Goal: Entertainment & Leisure: Consume media (video, audio)

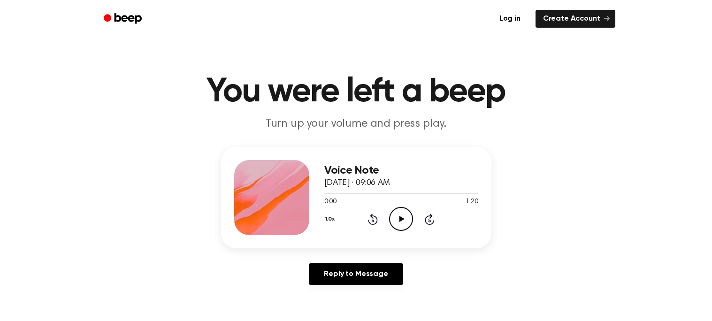
click at [404, 213] on icon "Play Audio" at bounding box center [401, 219] width 24 height 24
click at [370, 221] on icon "Rewind 5 seconds" at bounding box center [373, 219] width 10 height 12
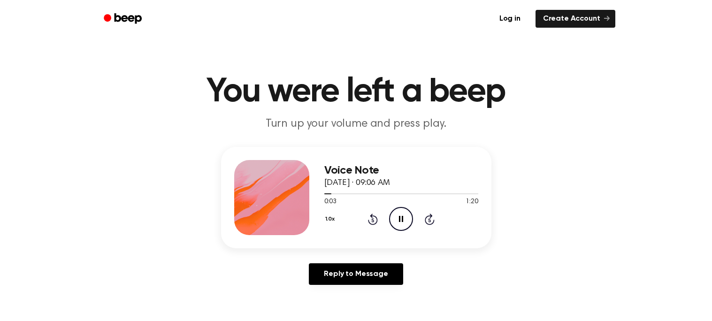
click at [370, 221] on icon "Rewind 5 seconds" at bounding box center [373, 219] width 10 height 12
click at [371, 220] on icon "Rewind 5 seconds" at bounding box center [373, 219] width 10 height 12
click at [376, 214] on icon "Rewind 5 seconds" at bounding box center [373, 219] width 10 height 12
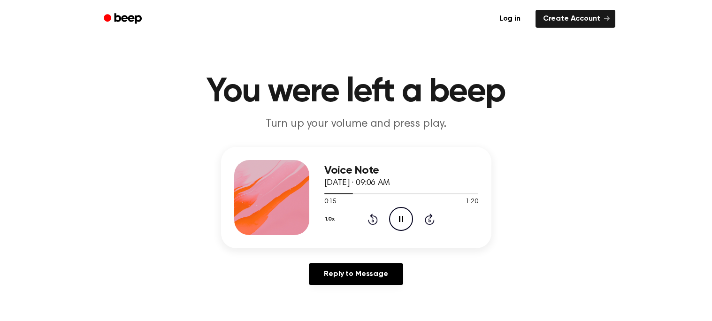
click at [376, 214] on icon "Rewind 5 seconds" at bounding box center [373, 219] width 10 height 12
click at [372, 216] on icon at bounding box center [373, 219] width 10 height 11
click at [373, 218] on icon "Rewind 5 seconds" at bounding box center [373, 219] width 10 height 12
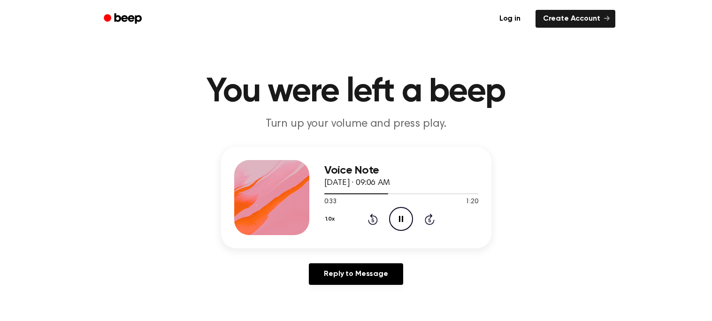
click at [372, 221] on icon at bounding box center [373, 220] width 2 height 4
click at [372, 217] on icon at bounding box center [373, 219] width 10 height 11
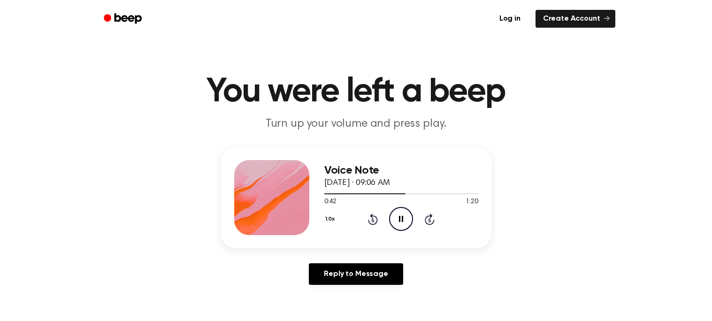
click at [371, 220] on icon "Rewind 5 seconds" at bounding box center [373, 219] width 10 height 12
click at [374, 217] on icon "Rewind 5 seconds" at bounding box center [373, 219] width 10 height 12
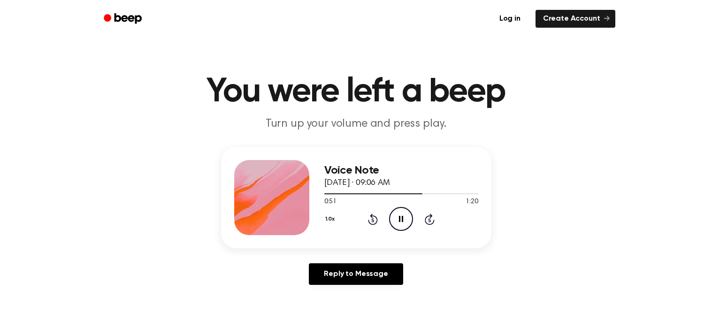
click at [373, 215] on icon at bounding box center [373, 219] width 10 height 11
click at [373, 220] on icon at bounding box center [373, 220] width 2 height 4
click at [374, 217] on icon "Rewind 5 seconds" at bounding box center [373, 219] width 10 height 12
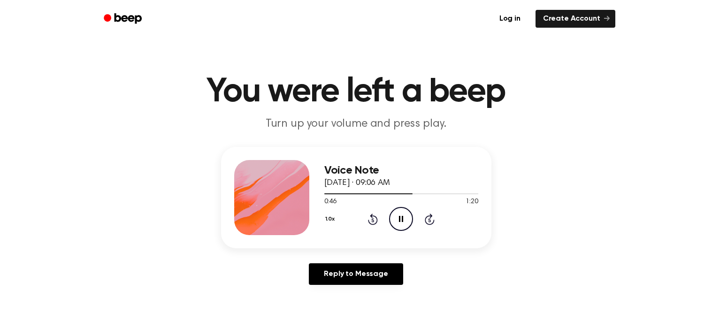
click at [374, 217] on icon "Rewind 5 seconds" at bounding box center [373, 219] width 10 height 12
click at [372, 215] on icon at bounding box center [373, 219] width 10 height 11
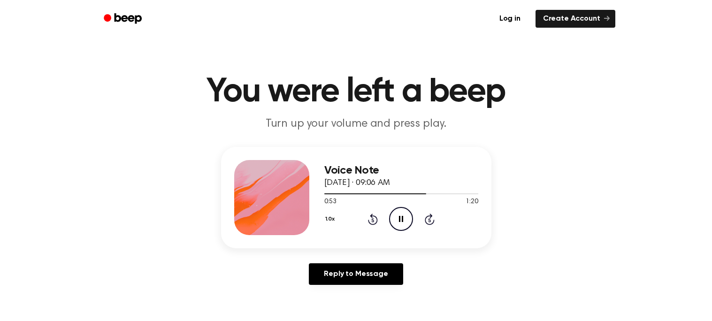
click at [402, 212] on icon "Pause Audio" at bounding box center [401, 219] width 24 height 24
click at [369, 213] on icon "Rewind 5 seconds" at bounding box center [373, 219] width 10 height 12
click at [374, 219] on icon "Rewind 5 seconds" at bounding box center [373, 219] width 10 height 12
click at [407, 215] on icon "Play Audio" at bounding box center [401, 219] width 24 height 24
click at [401, 219] on icon at bounding box center [401, 219] width 5 height 6
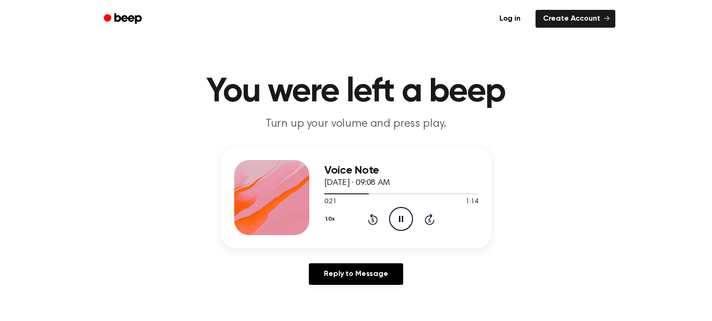
click at [373, 217] on icon "Rewind 5 seconds" at bounding box center [373, 219] width 10 height 12
click at [369, 219] on icon "Rewind 5 seconds" at bounding box center [373, 219] width 10 height 12
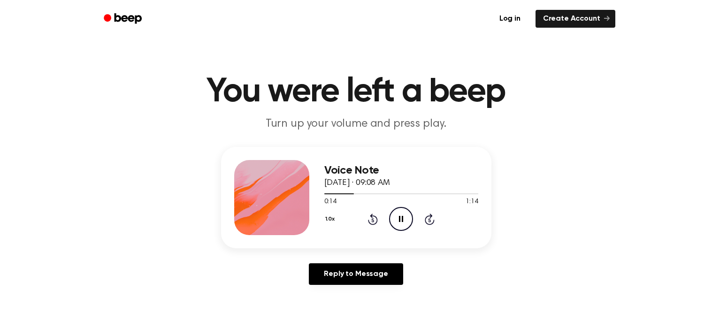
click at [369, 219] on icon "Rewind 5 seconds" at bounding box center [373, 219] width 10 height 12
click at [397, 216] on icon "Pause Audio" at bounding box center [401, 219] width 24 height 24
click at [404, 222] on icon "Play Audio" at bounding box center [401, 219] width 24 height 24
click at [371, 218] on icon "Rewind 5 seconds" at bounding box center [373, 219] width 10 height 12
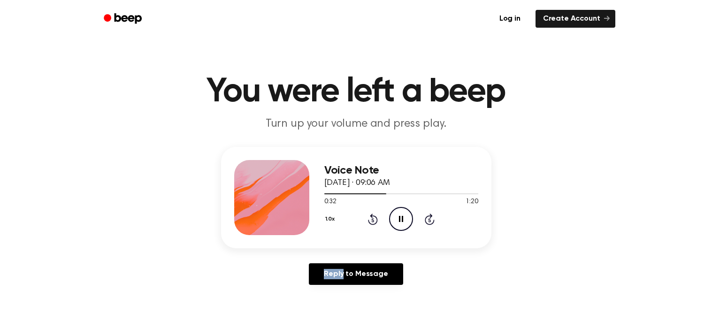
click at [371, 218] on icon "Rewind 5 seconds" at bounding box center [373, 219] width 10 height 12
click at [405, 218] on icon "Pause Audio" at bounding box center [401, 219] width 24 height 24
